Goal: Task Accomplishment & Management: Manage account settings

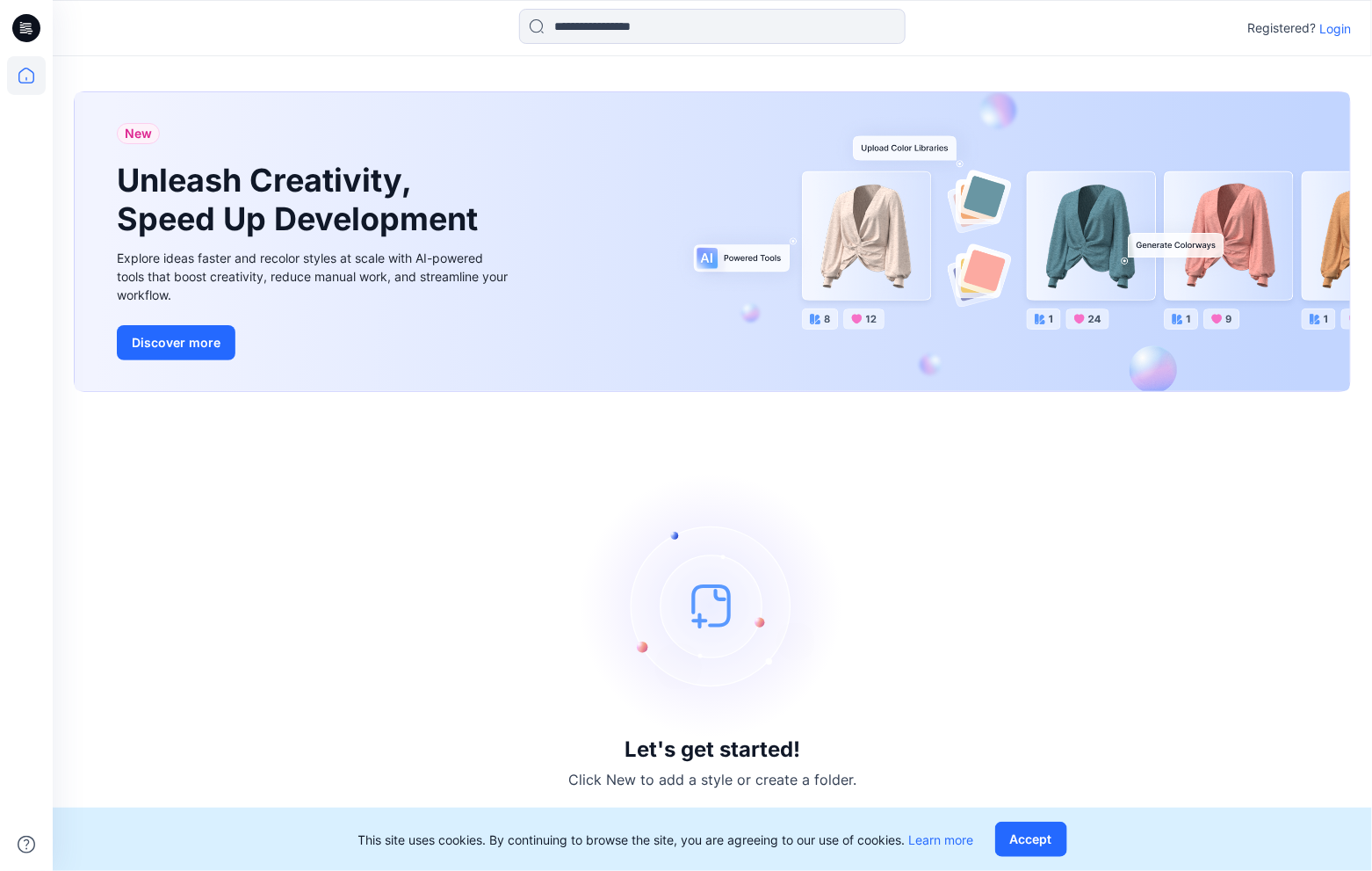
click at [1333, 30] on p "Login" at bounding box center [1335, 29] width 31 height 18
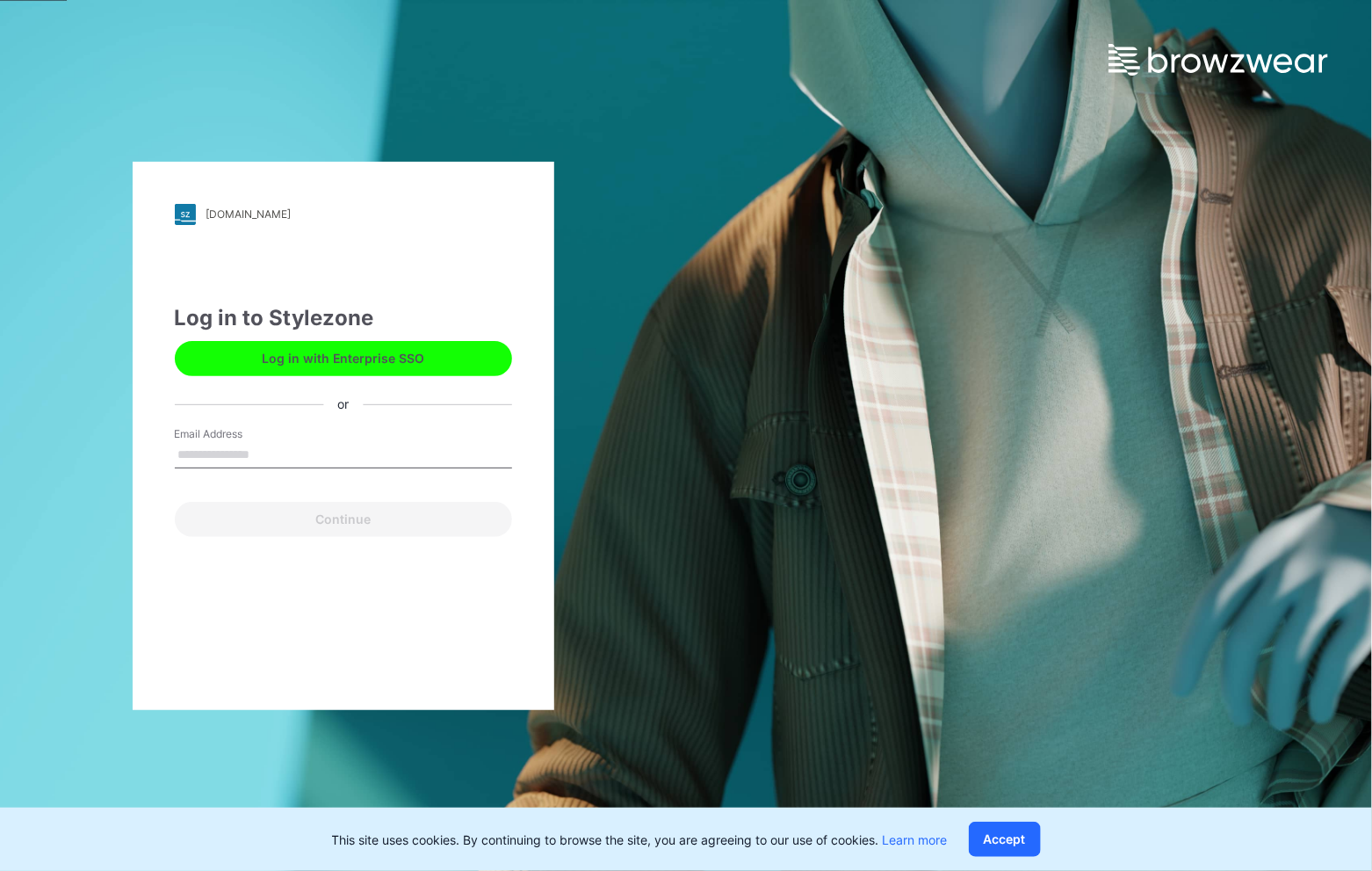
click at [207, 431] on label "Email Address" at bounding box center [237, 434] width 123 height 16
click at [207, 442] on input "Email Address" at bounding box center [343, 455] width 337 height 27
type input "**********"
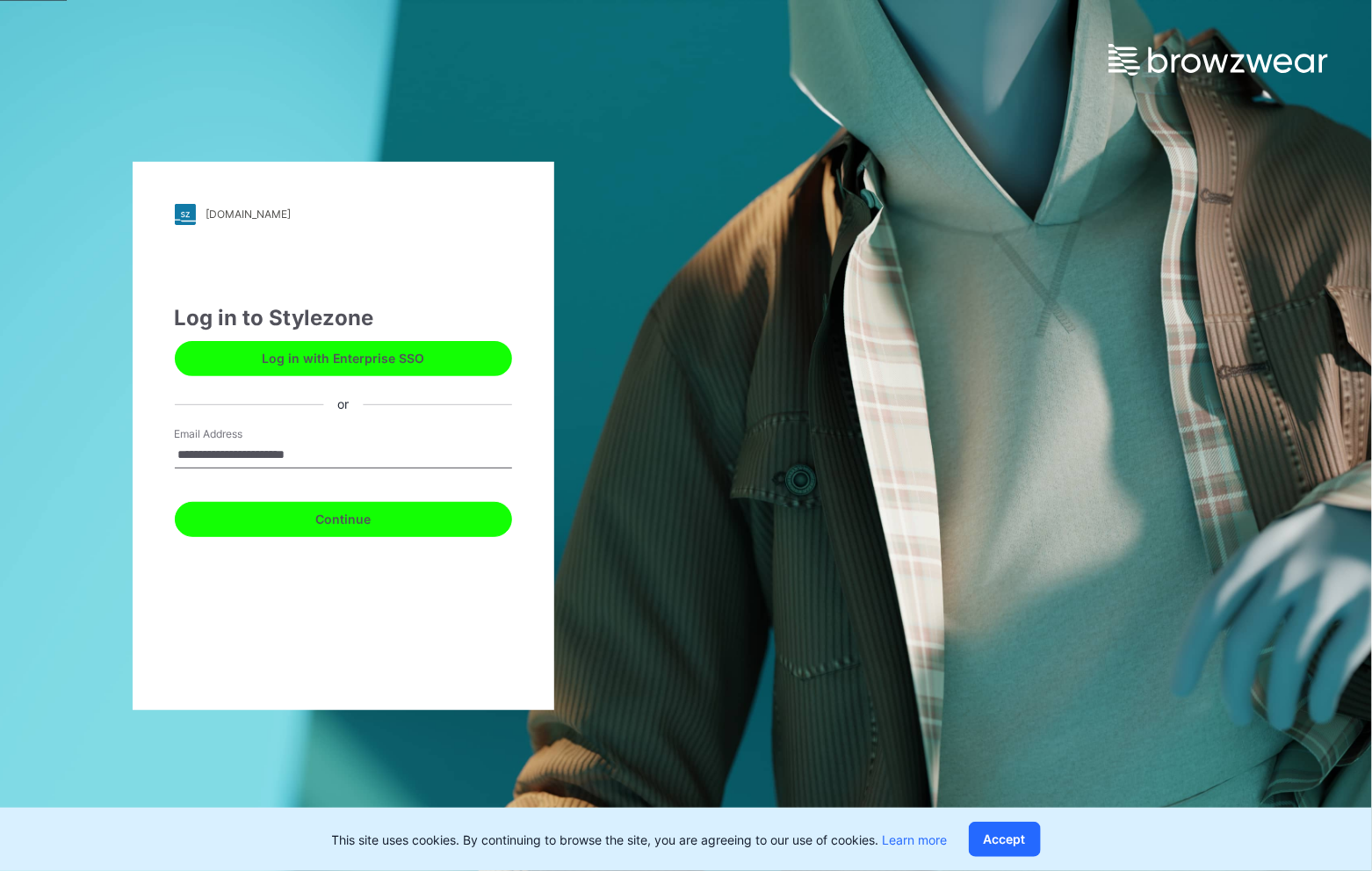
click at [364, 531] on button "Continue" at bounding box center [343, 519] width 337 height 35
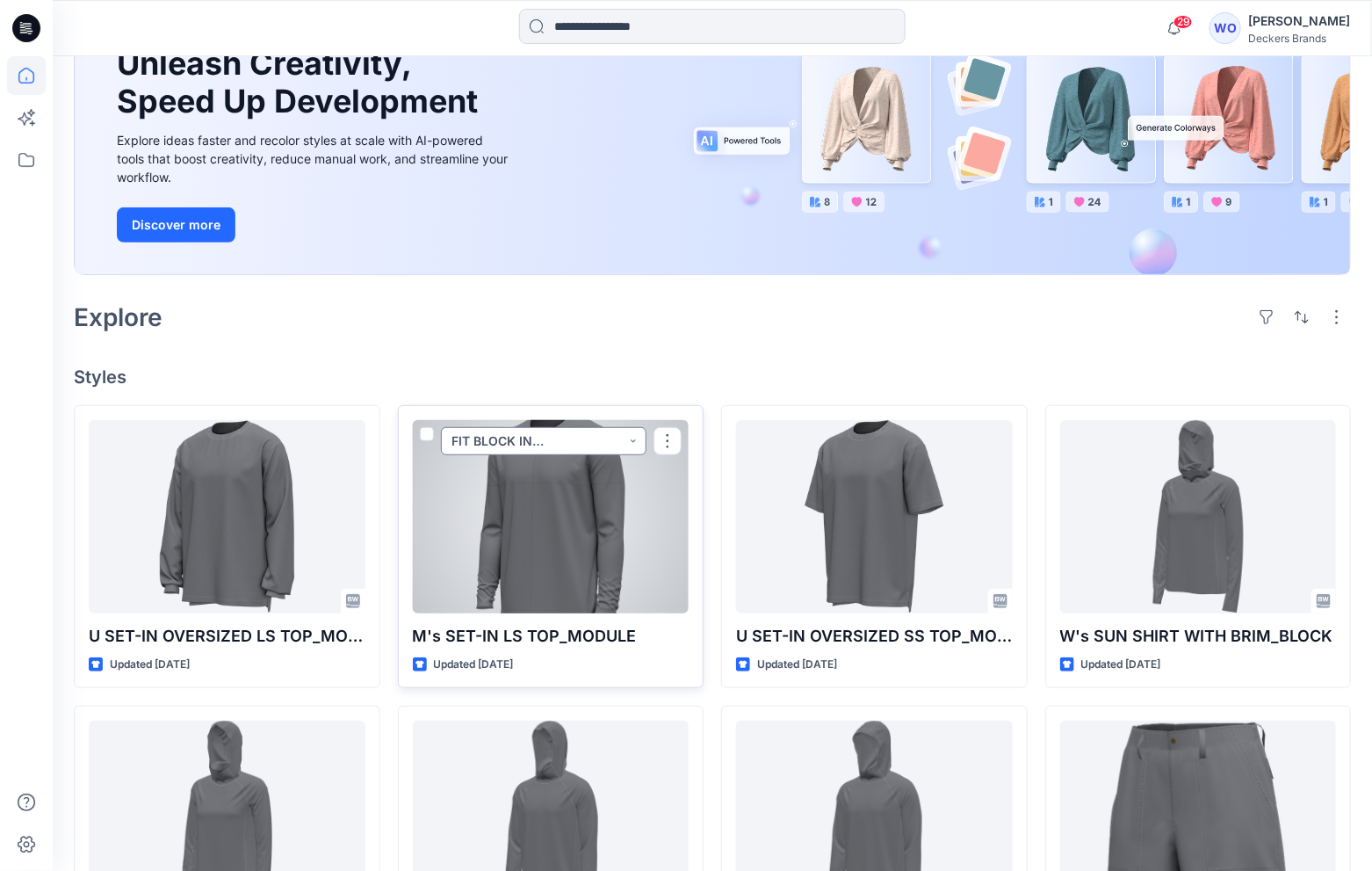
scroll to position [203, 0]
